Goal: Task Accomplishment & Management: Complete application form

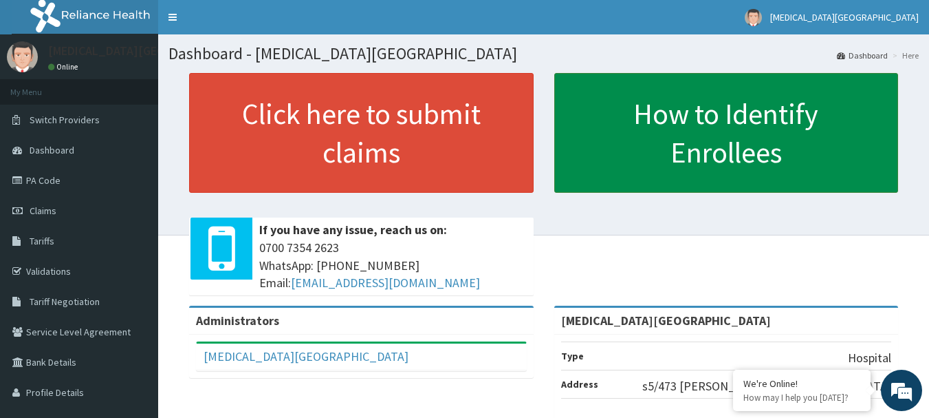
click at [616, 188] on link "How to Identify Enrollees" at bounding box center [726, 133] width 345 height 120
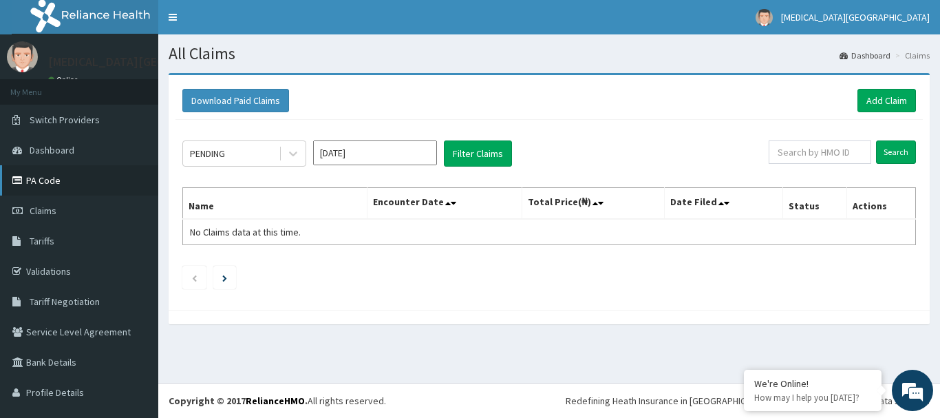
click at [62, 177] on link "PA Code" at bounding box center [79, 180] width 158 height 30
click at [857, 109] on link "Add Claim" at bounding box center [886, 100] width 58 height 23
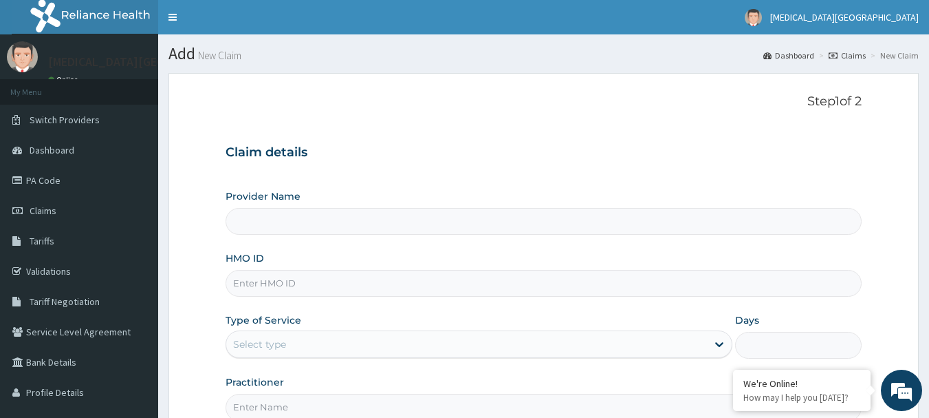
type input "[MEDICAL_DATA][GEOGRAPHIC_DATA]"
click at [446, 228] on input "[MEDICAL_DATA][GEOGRAPHIC_DATA]" at bounding box center [544, 221] width 637 height 27
click at [414, 297] on div "Provider Name Tobi Medical Centre HMO ID Type of Service Select type Days Pract…" at bounding box center [544, 304] width 637 height 231
click at [418, 283] on input "HMO ID" at bounding box center [544, 283] width 637 height 27
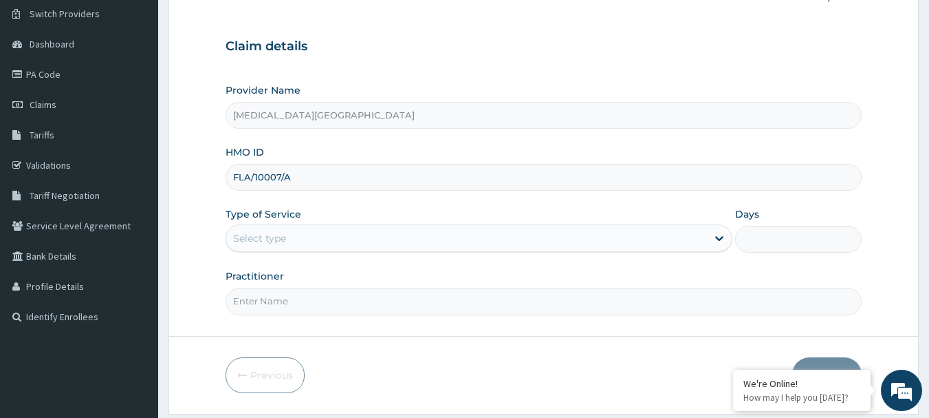
scroll to position [138, 0]
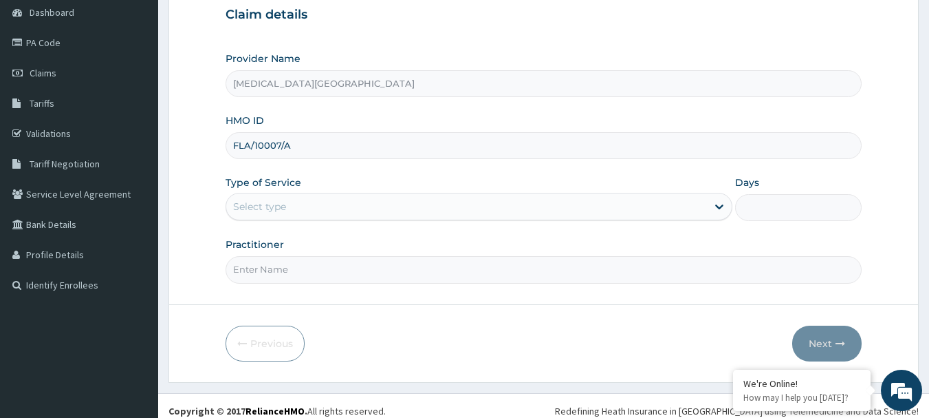
type input "FLA/10007/A"
click at [392, 219] on div "Select type" at bounding box center [479, 207] width 507 height 28
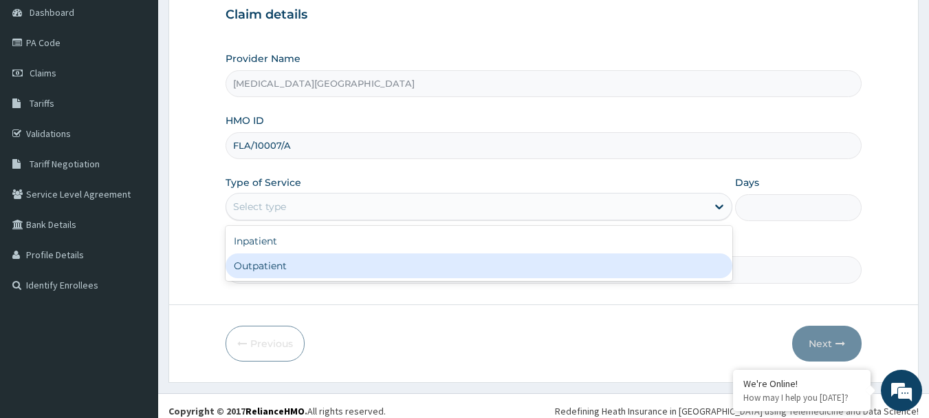
click at [358, 261] on div "Outpatient" at bounding box center [479, 265] width 507 height 25
type input "1"
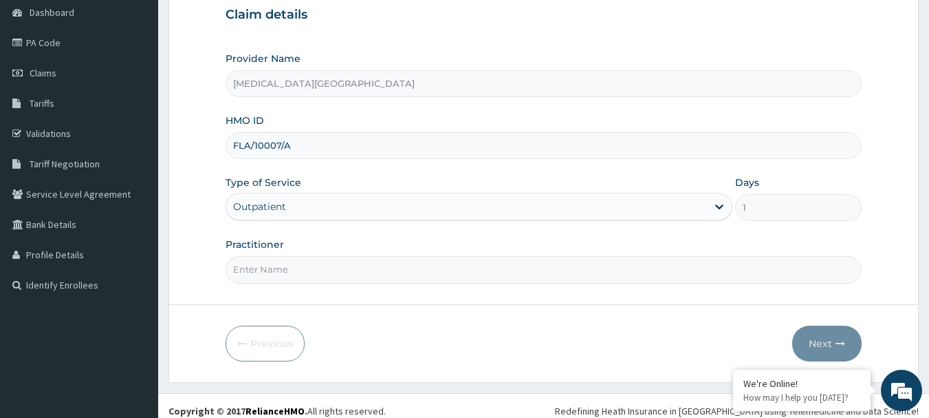
click at [376, 275] on input "Practitioner" at bounding box center [544, 269] width 637 height 27
type input "DR. LEWIS"
click at [817, 346] on button "Next" at bounding box center [827, 343] width 69 height 36
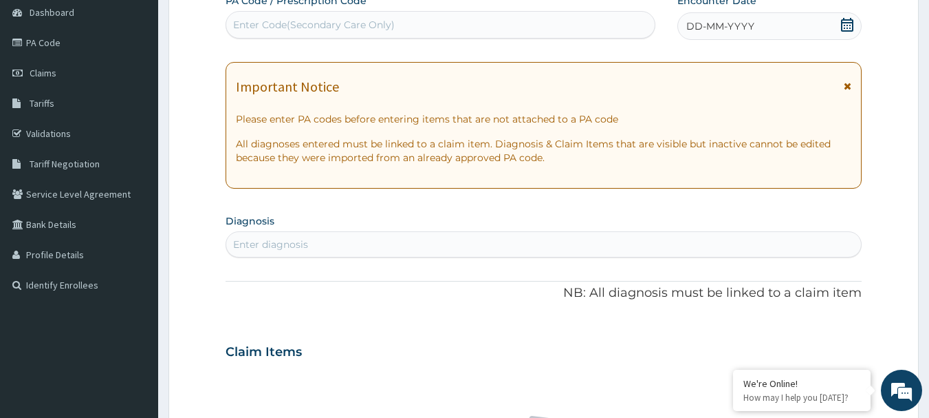
click at [260, 238] on div "Enter diagnosis" at bounding box center [270, 244] width 75 height 14
type input "C"
type input ","
type input "MALAR"
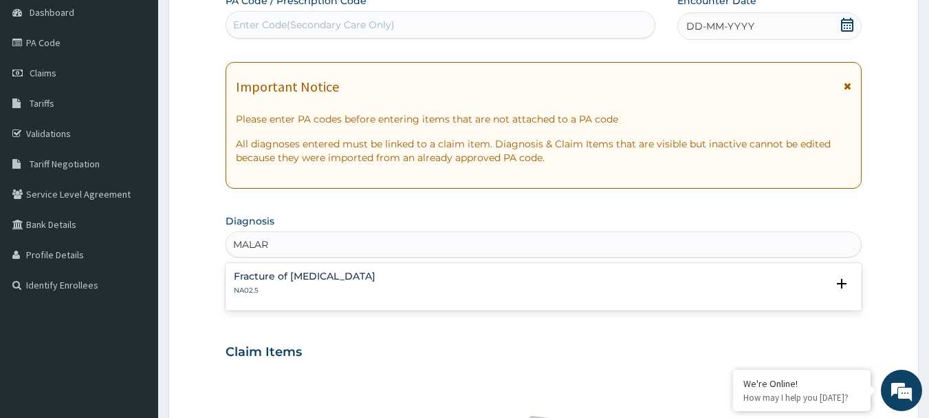
click at [307, 271] on h4 "Fracture of zygoma" at bounding box center [305, 276] width 142 height 10
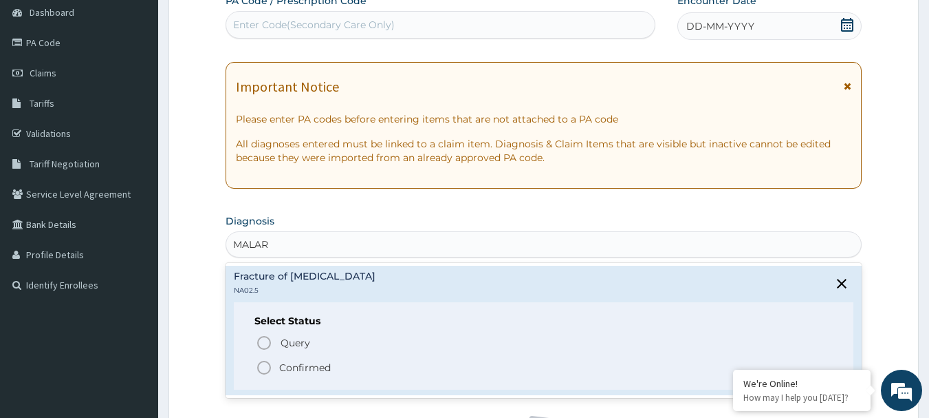
drag, startPoint x: 290, startPoint y: 374, endPoint x: 286, endPoint y: 365, distance: 9.6
click at [289, 374] on p "Confirmed" at bounding box center [305, 367] width 52 height 14
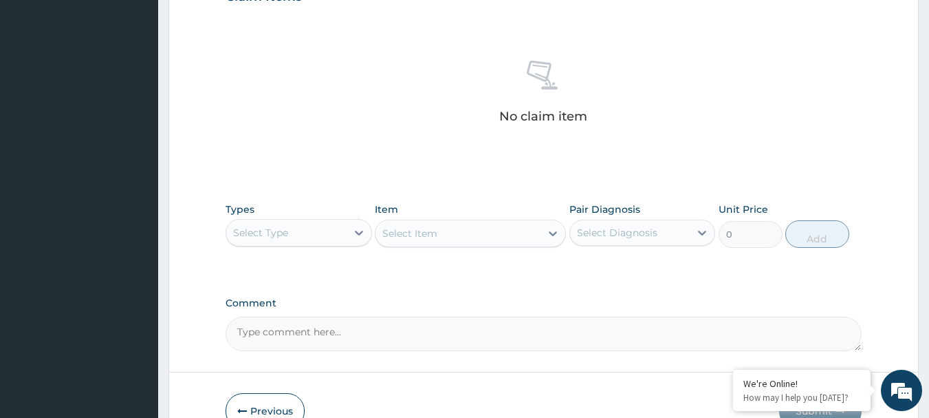
scroll to position [550, 0]
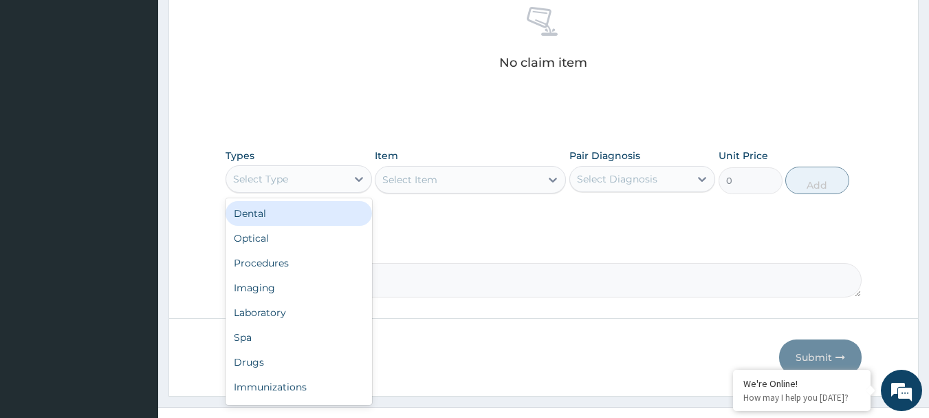
click at [284, 182] on div "Select Type" at bounding box center [260, 179] width 55 height 14
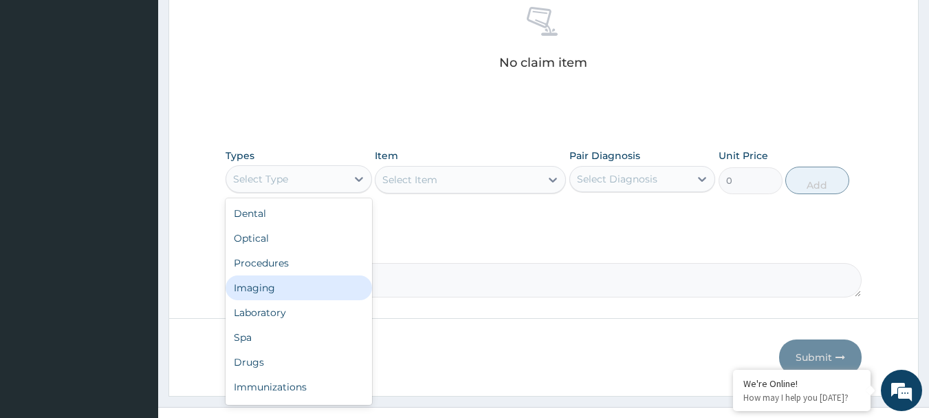
click at [292, 290] on div "Imaging" at bounding box center [299, 287] width 147 height 25
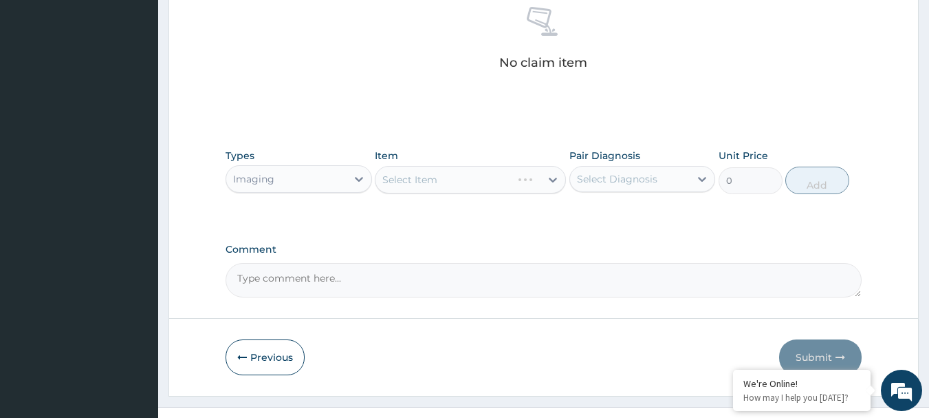
click at [417, 179] on div "Select Item" at bounding box center [470, 180] width 191 height 28
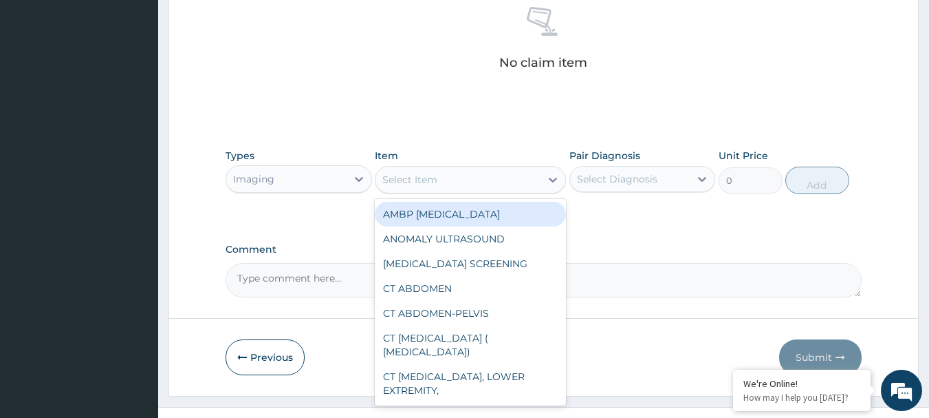
click at [412, 178] on div "Select Item" at bounding box center [409, 180] width 55 height 14
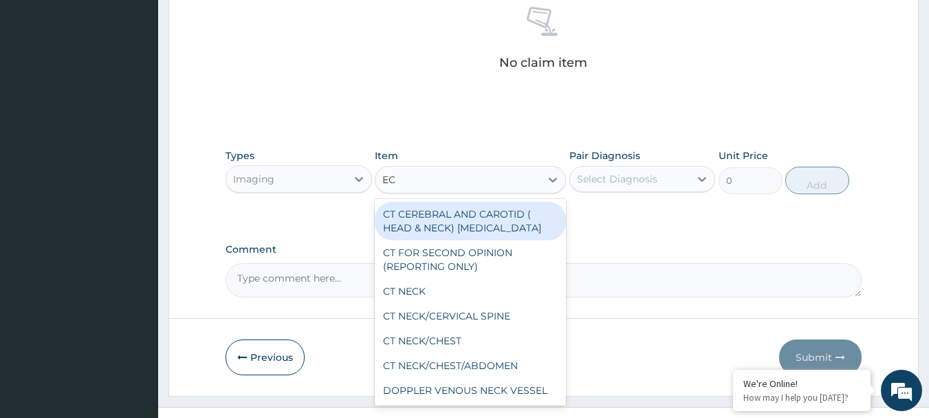
type input "ECG"
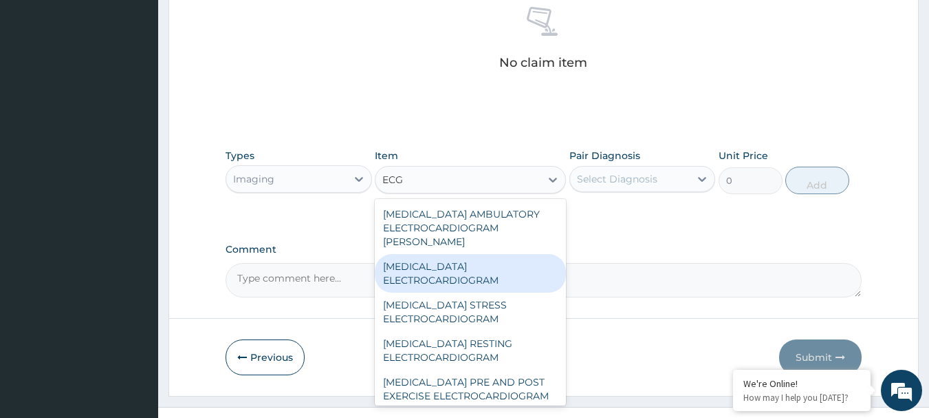
click at [461, 254] on div "ECG ELECTROCARDIOGRAM" at bounding box center [470, 273] width 191 height 39
type input "9687.5"
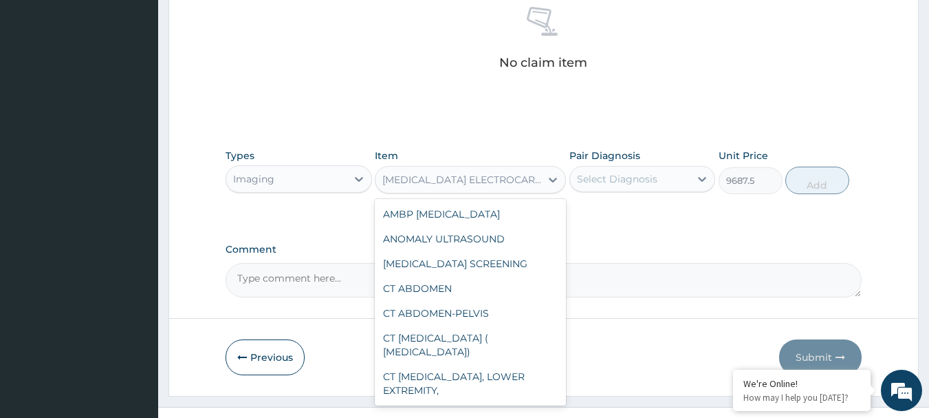
click at [460, 185] on div "ECG ELECTROCARDIOGRAM" at bounding box center [462, 180] width 160 height 14
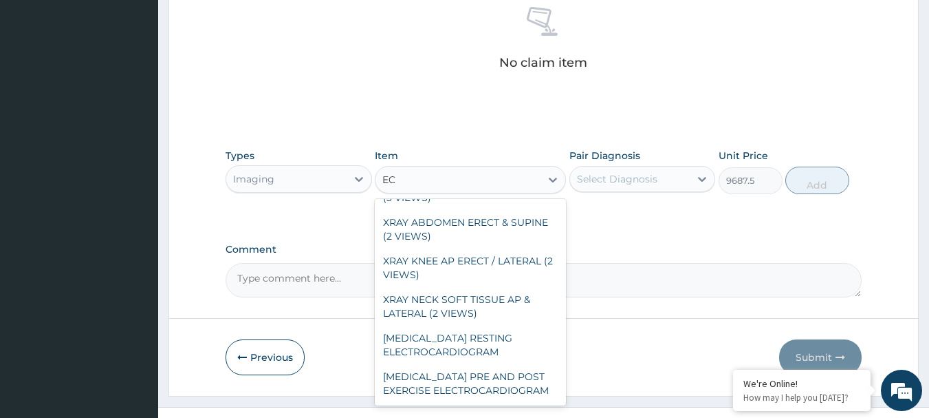
scroll to position [69, 0]
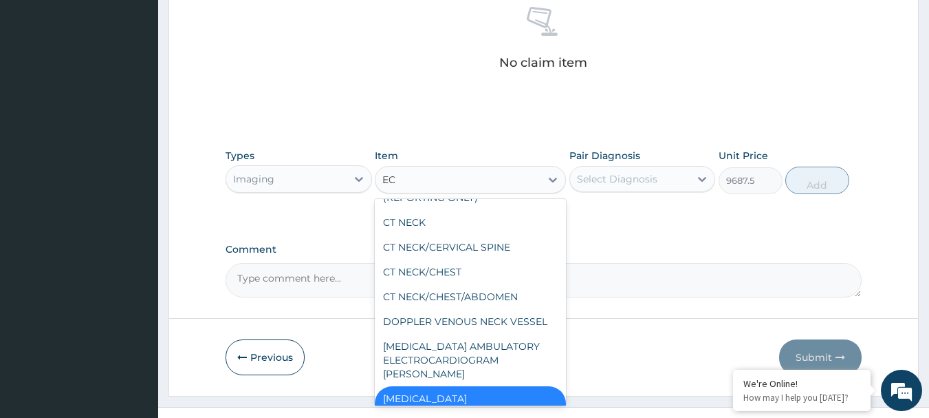
type input "ECG"
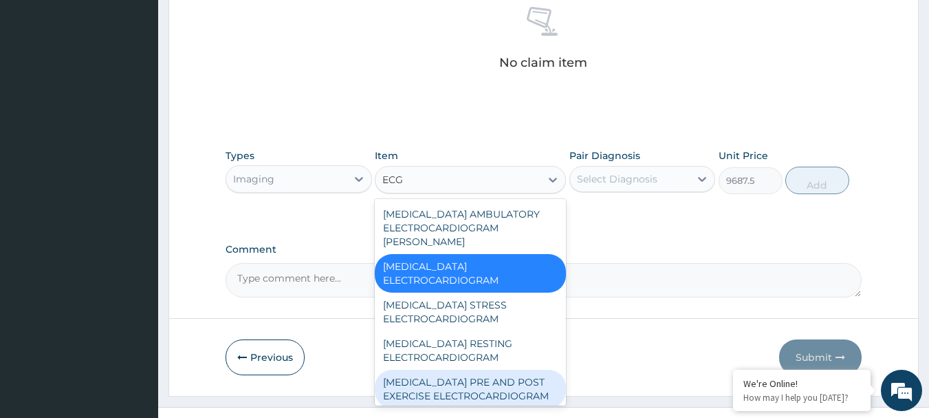
click at [478, 369] on div "ECG PRE AND POST EXERCISE ELECTROCARDIOGRAM" at bounding box center [470, 388] width 191 height 39
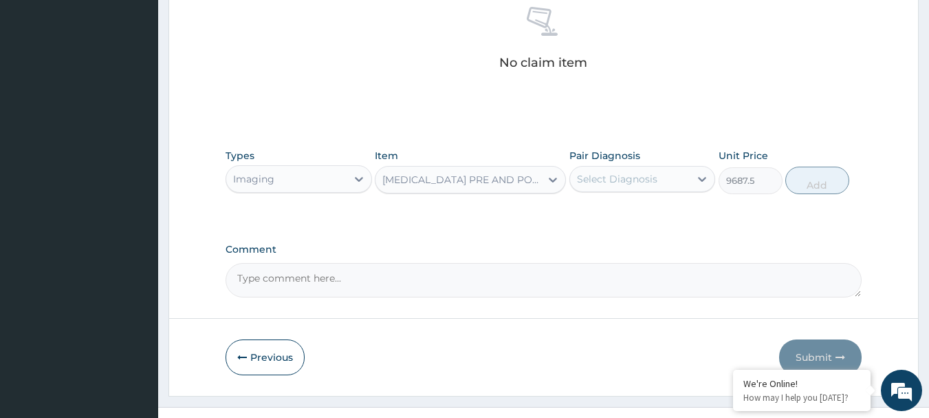
type input "9375"
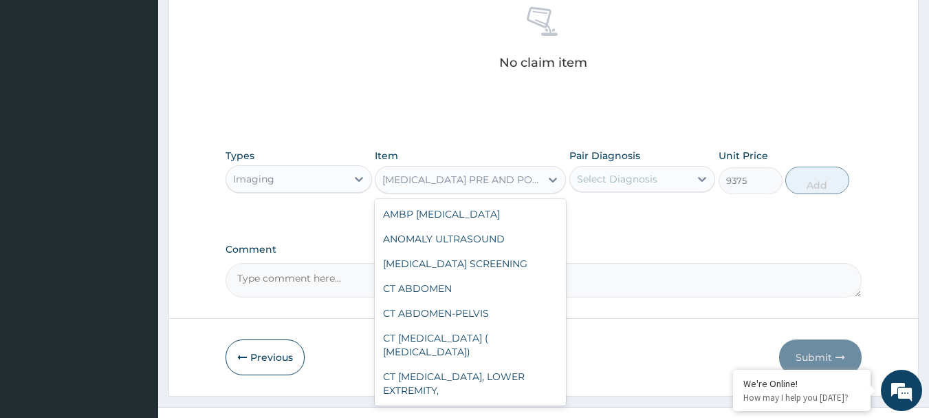
click at [484, 185] on div "ECG PRE AND POST EXERCISE ELECTROCARDIOGRAM" at bounding box center [462, 180] width 160 height 14
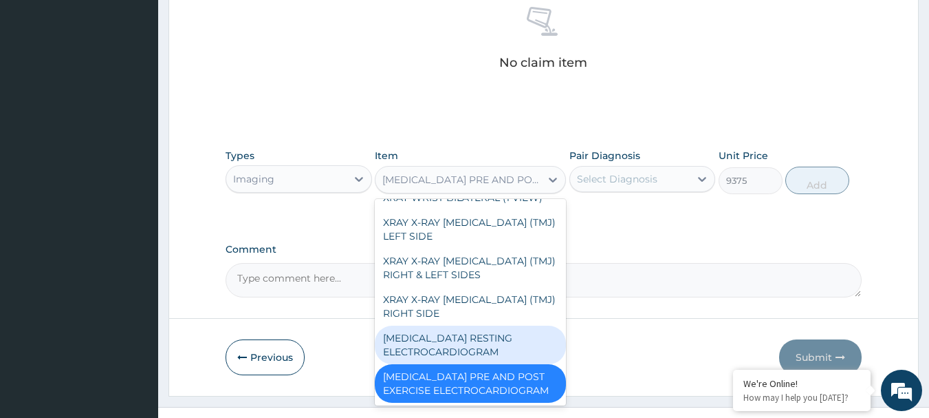
click at [463, 342] on div "ECG RESTING ELECTROCARDIOGRAM" at bounding box center [470, 344] width 191 height 39
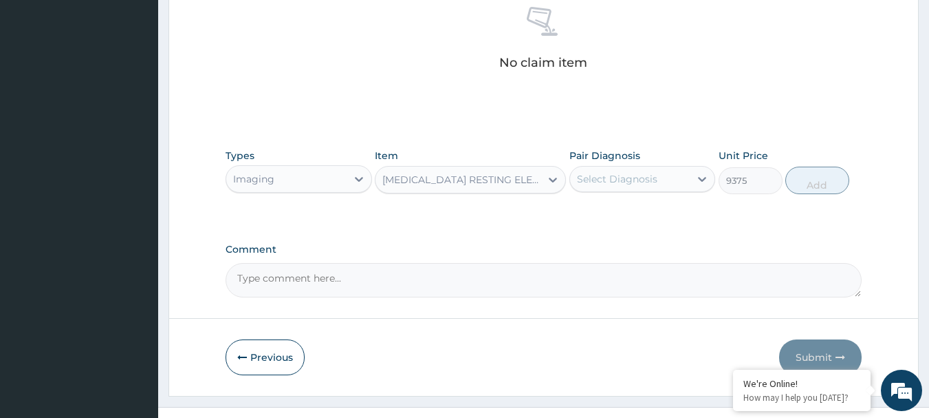
click at [495, 178] on div "ECG RESTING ELECTROCARDIOGRAM" at bounding box center [462, 180] width 160 height 14
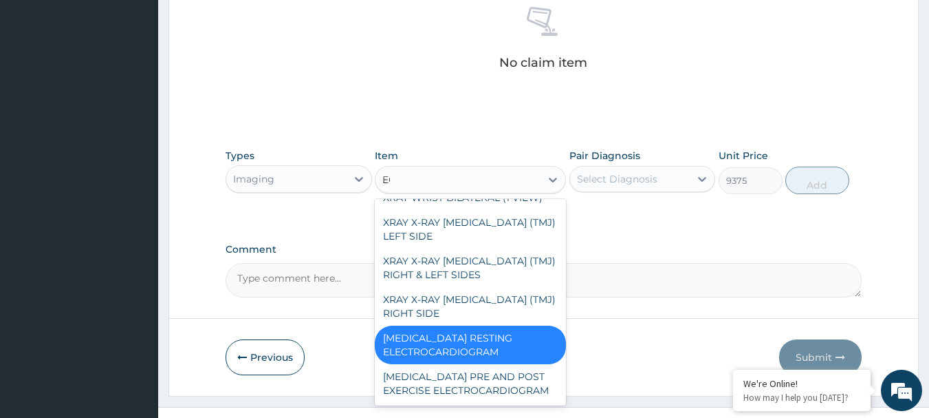
scroll to position [585, 0]
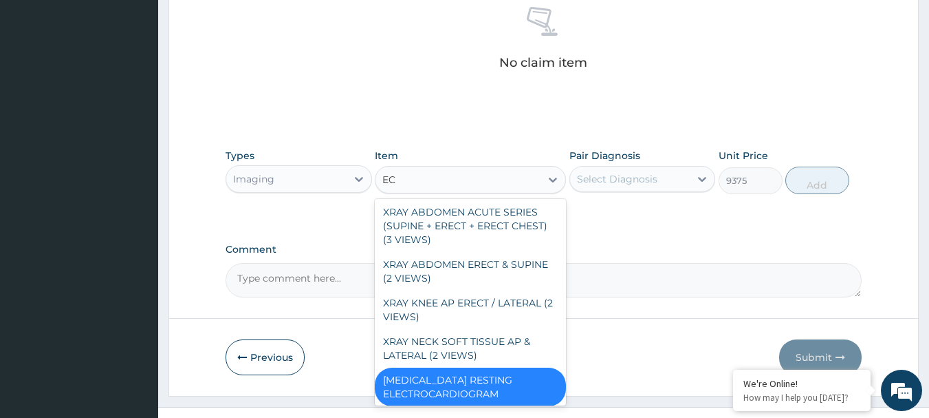
type input "ECG"
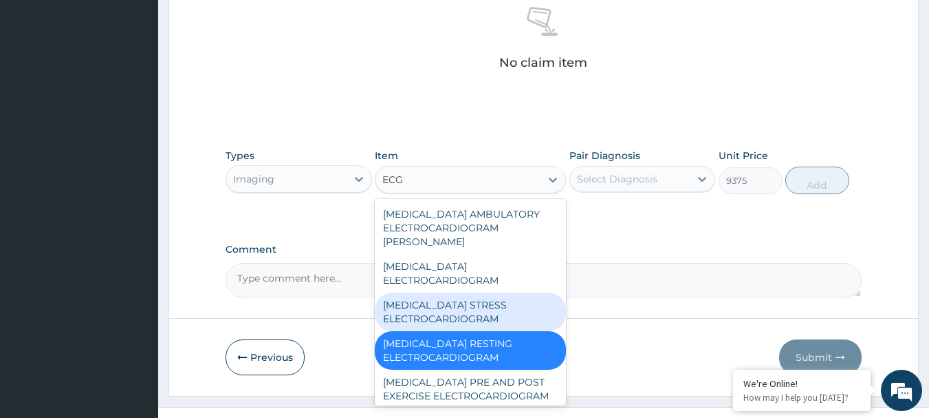
click at [496, 292] on div "ECG STRESS ELECTROCARDIOGRAM" at bounding box center [470, 311] width 191 height 39
type input "21250"
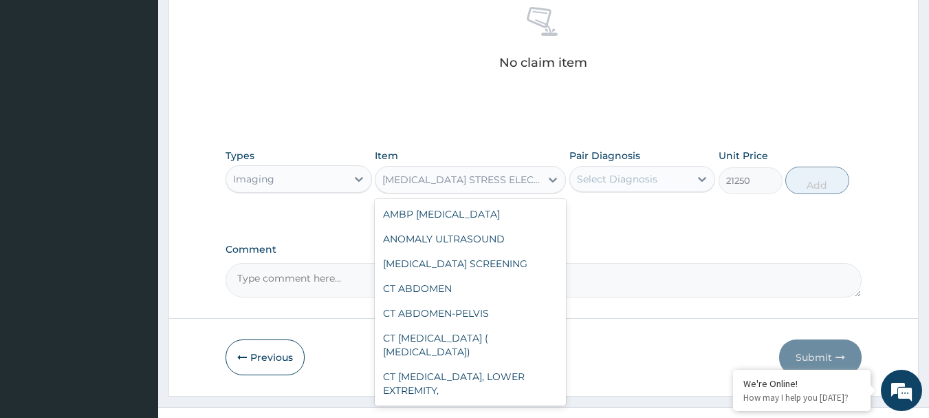
click at [492, 181] on div "ECG STRESS ELECTROCARDIOGRAM" at bounding box center [462, 180] width 160 height 14
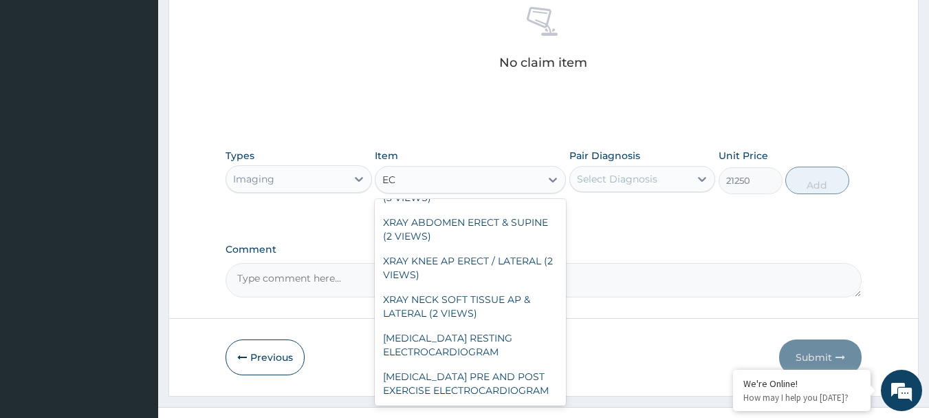
scroll to position [614, 0]
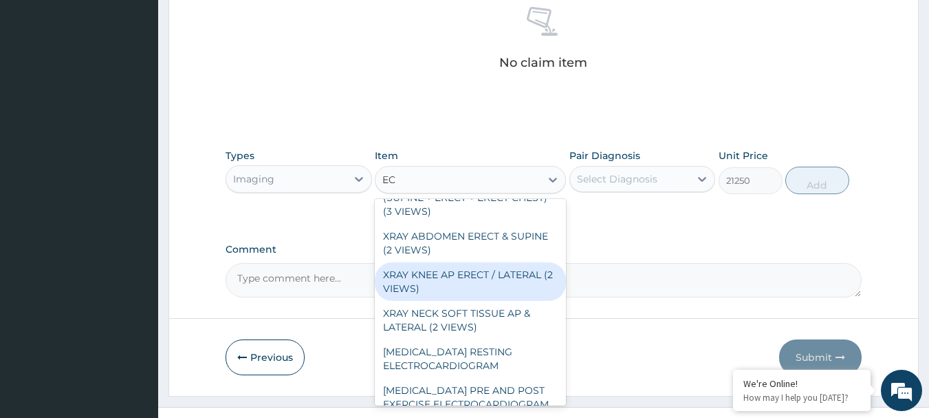
type input "ECG"
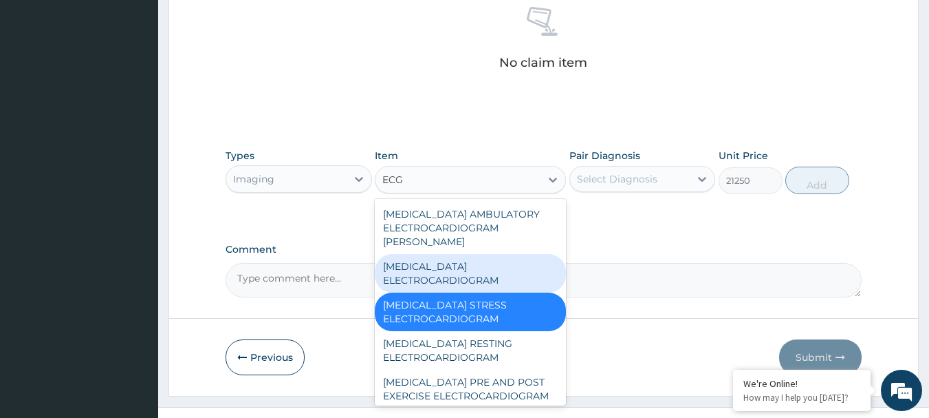
click at [463, 258] on div "ECG ELECTROCARDIOGRAM" at bounding box center [470, 273] width 191 height 39
type input "9687.5"
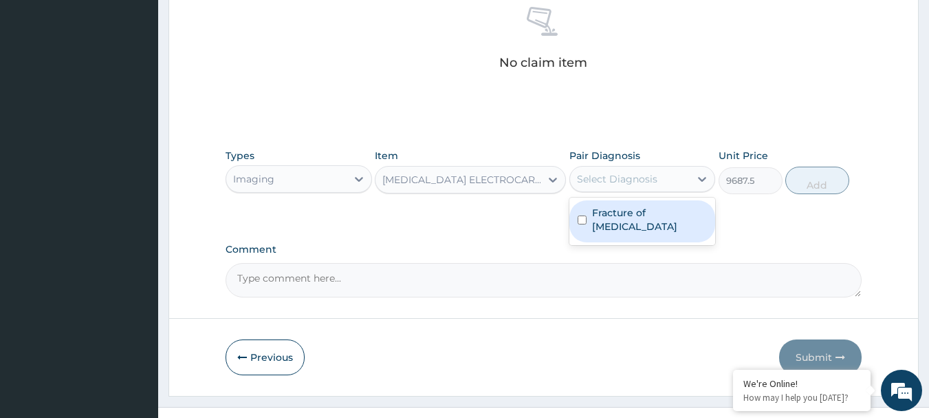
click at [654, 171] on div "Select Diagnosis" at bounding box center [630, 179] width 120 height 22
click at [647, 204] on div "Fracture of zygoma" at bounding box center [643, 221] width 147 height 42
checkbox input "true"
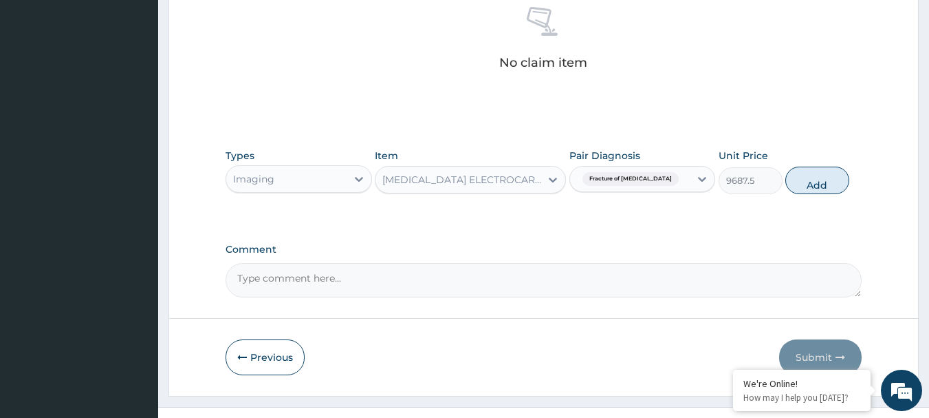
click at [648, 179] on span "Fracture of zygoma" at bounding box center [631, 179] width 96 height 14
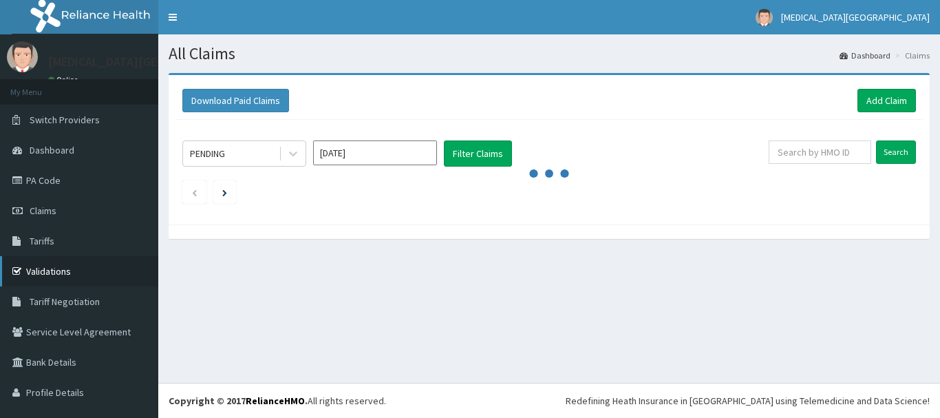
click at [50, 274] on link "Validations" at bounding box center [79, 271] width 158 height 30
